Goal: Information Seeking & Learning: Learn about a topic

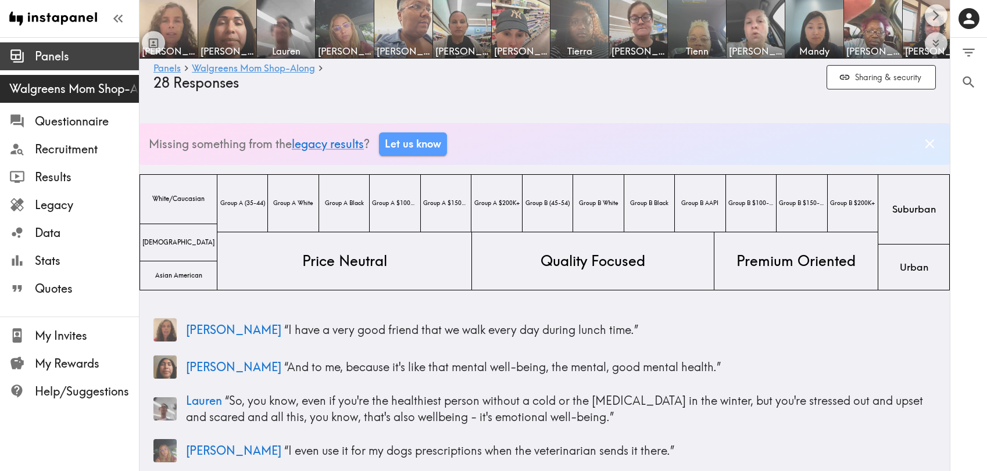
click at [97, 54] on span "Panels" at bounding box center [87, 56] width 104 height 16
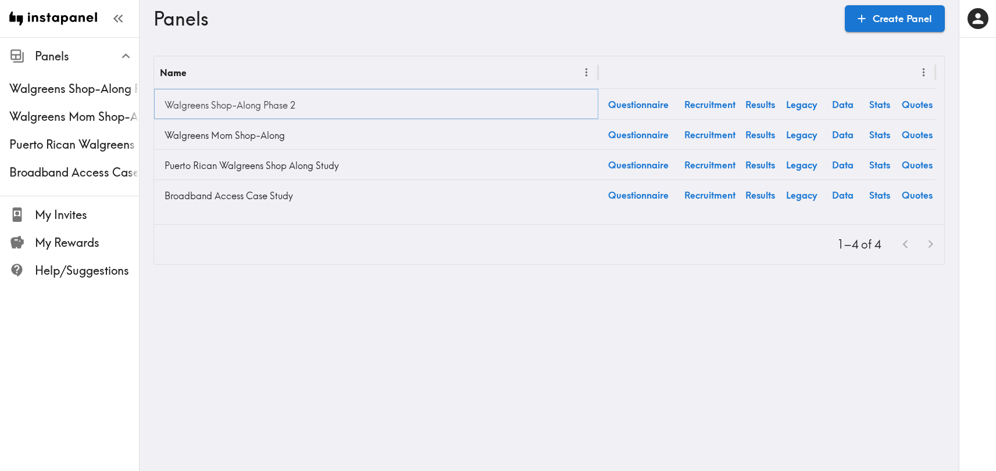
click at [261, 106] on link "Walgreens Shop-Along Phase 2" at bounding box center [376, 105] width 432 height 23
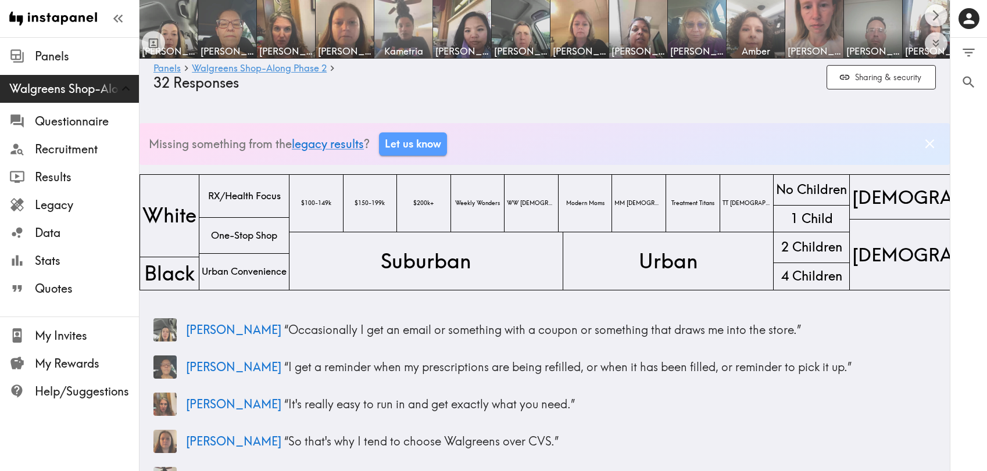
click at [407, 35] on img at bounding box center [403, 29] width 61 height 61
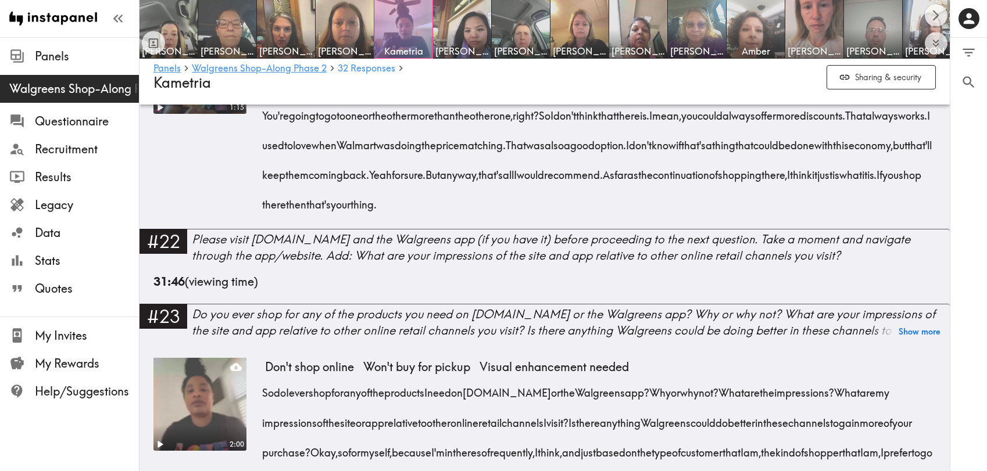
scroll to position [2654, 0]
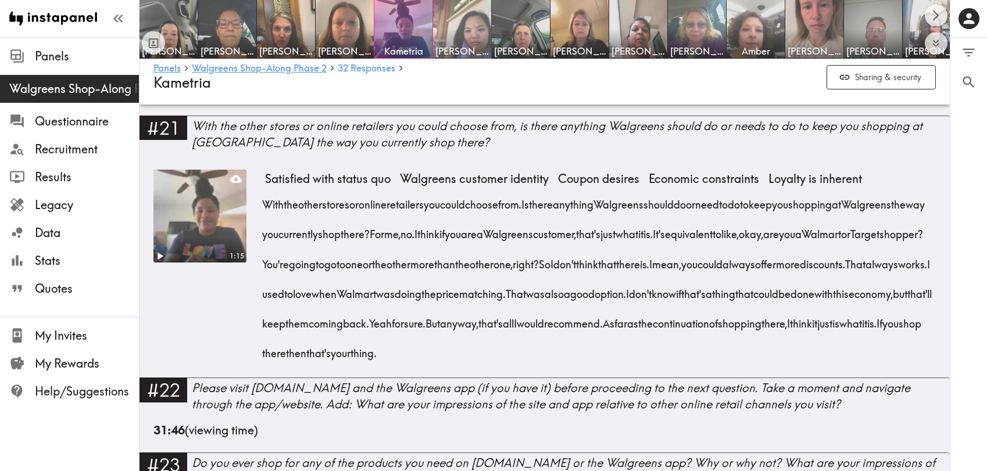
click at [478, 31] on img at bounding box center [462, 29] width 61 height 61
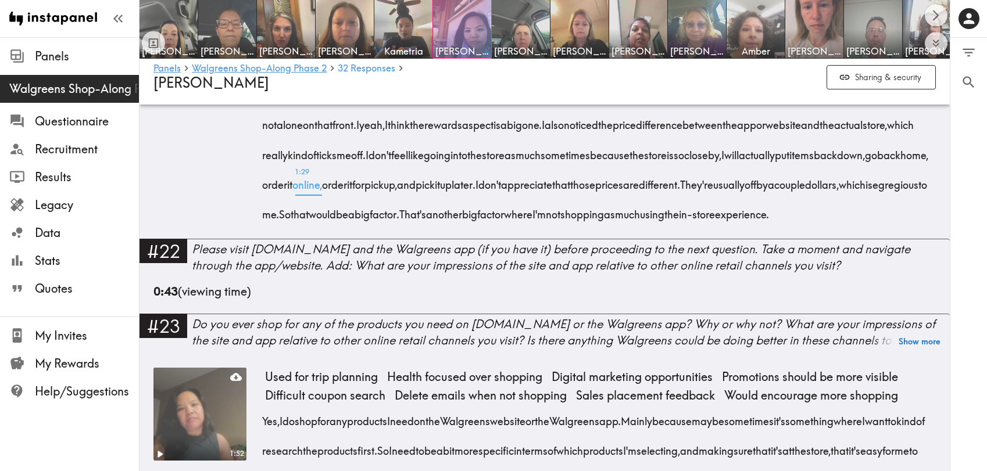
scroll to position [2686, 0]
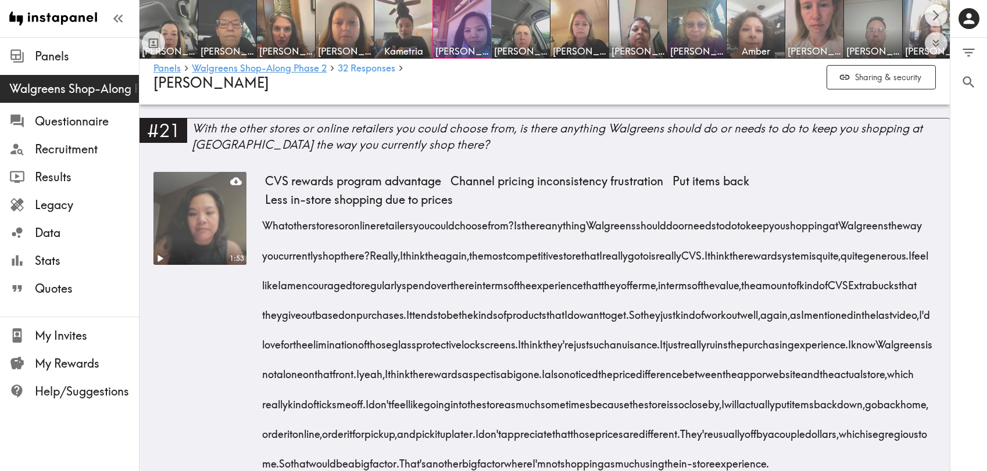
drag, startPoint x: 837, startPoint y: 346, endPoint x: 320, endPoint y: 432, distance: 524.4
click at [320, 432] on div "What other stores or online retailers you could choose from? Is there anything …" at bounding box center [600, 341] width 671 height 268
copy div "CVS. I think the reward system is quite, quite generous. I feel like I am encou…"
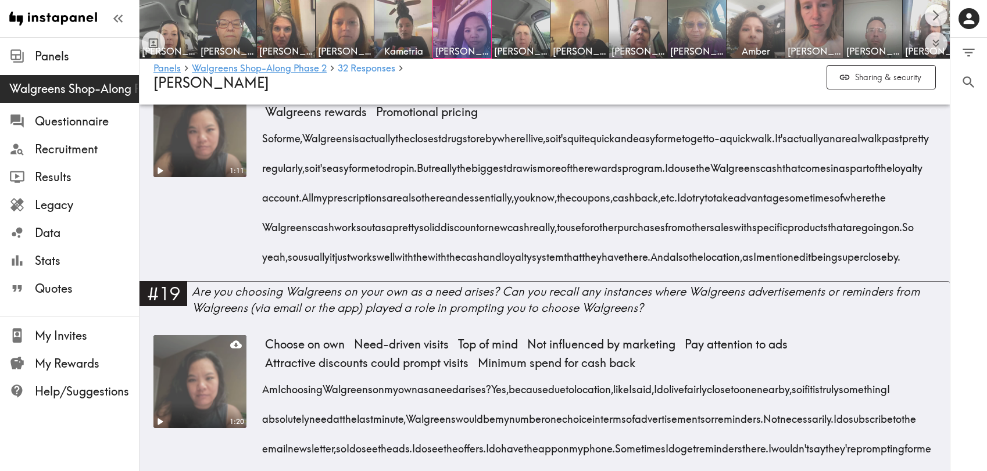
scroll to position [1773, 0]
